Goal: Task Accomplishment & Management: Manage account settings

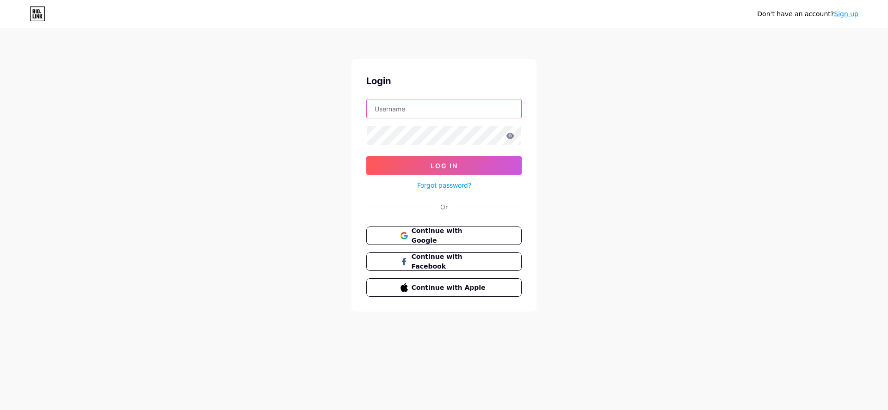
click at [408, 110] on input "text" at bounding box center [444, 108] width 154 height 18
type input "[EMAIL_ADDRESS][DOMAIN_NAME]"
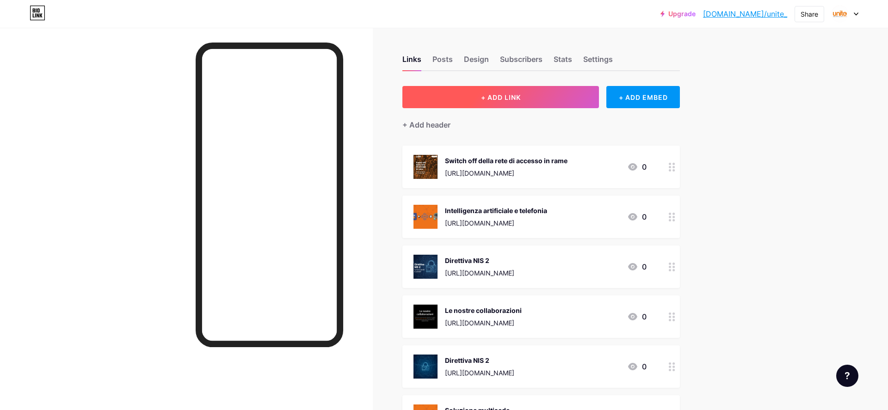
click at [510, 97] on span "+ ADD LINK" at bounding box center [501, 97] width 40 height 8
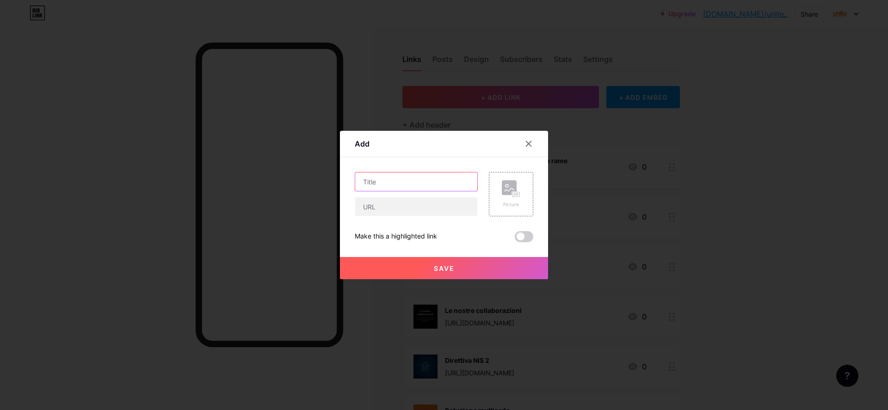
click at [375, 181] on input "text" at bounding box center [416, 181] width 122 height 18
paste input "Storage aziendale"
type input "Storage aziendale"
click at [389, 207] on input "text" at bounding box center [416, 206] width 122 height 18
paste input "[URL][DOMAIN_NAME]"
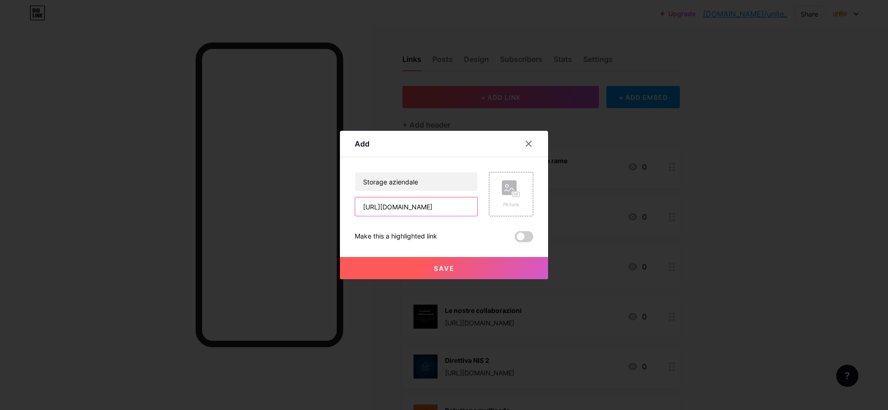
scroll to position [0, 287]
type input "[URL][DOMAIN_NAME]"
click at [510, 195] on rect at bounding box center [509, 187] width 15 height 15
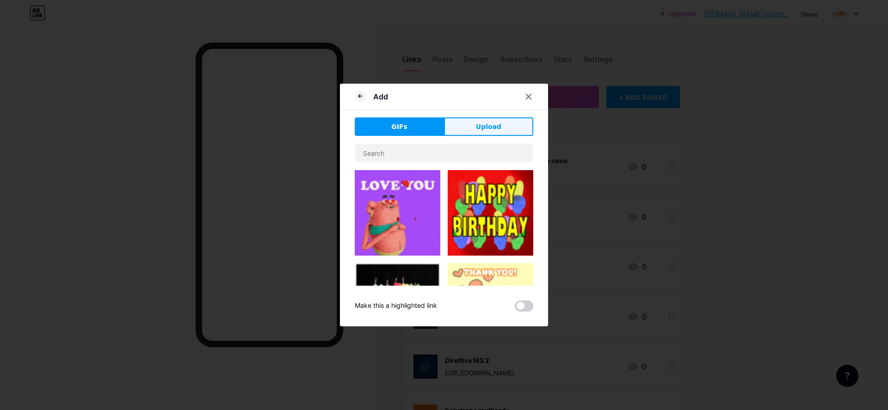
click at [494, 123] on span "Upload" at bounding box center [488, 127] width 25 height 10
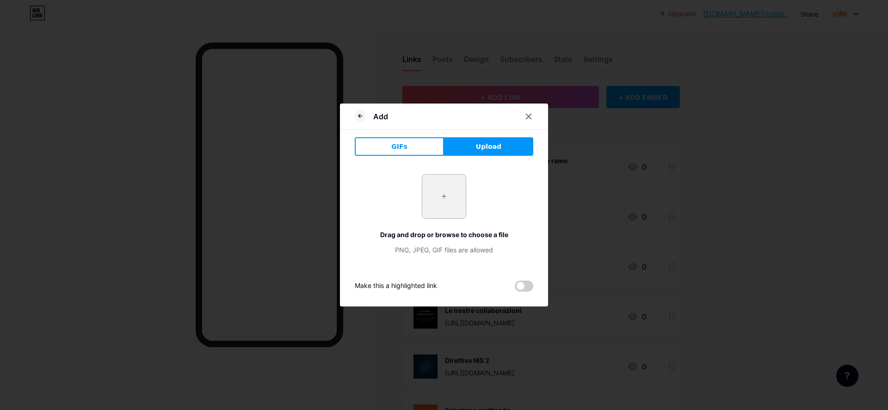
click at [447, 199] on input "file" at bounding box center [443, 196] width 43 height 43
type input "C:\fakepath\Screenshot [DATE] alle 14.21.56.png"
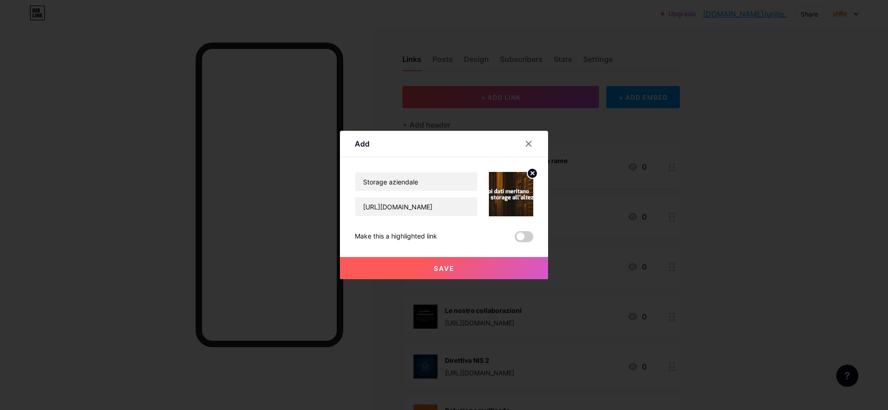
click at [507, 197] on img at bounding box center [511, 194] width 44 height 44
click at [531, 174] on icon at bounding box center [532, 173] width 3 height 3
click at [527, 193] on div "Picture" at bounding box center [511, 194] width 44 height 44
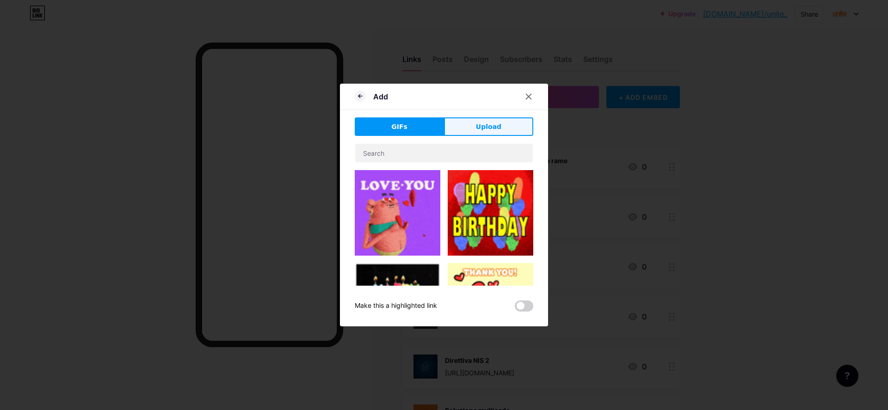
click at [489, 123] on span "Upload" at bounding box center [488, 127] width 25 height 10
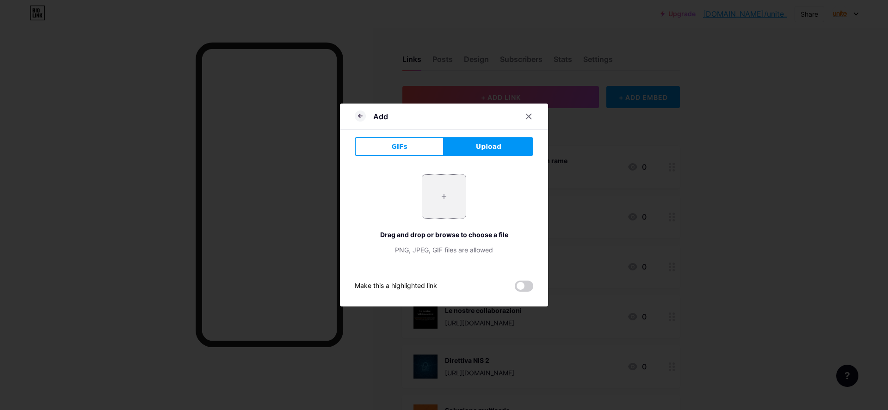
click at [457, 200] on input "file" at bounding box center [443, 196] width 43 height 43
type input "C:\fakepath\Unite-Missione.jpg.webp"
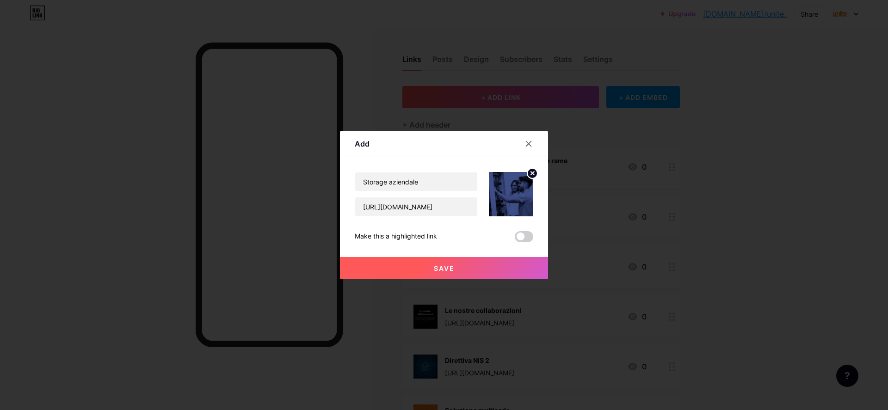
click at [460, 267] on button "Save" at bounding box center [444, 268] width 208 height 22
